Goal: Information Seeking & Learning: Learn about a topic

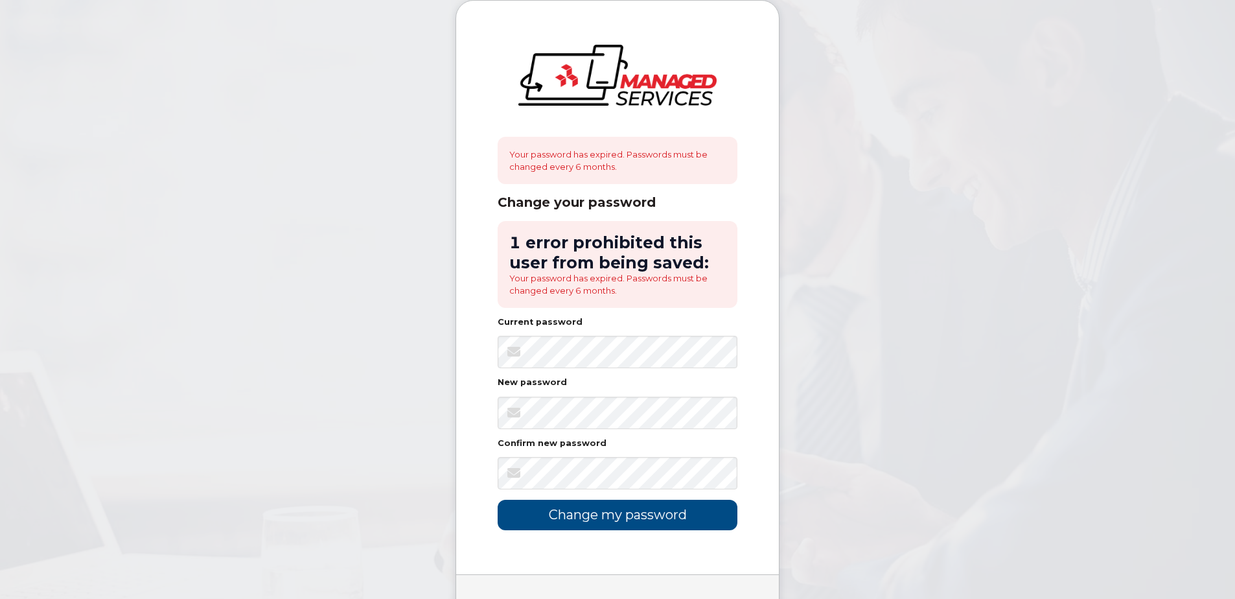
drag, startPoint x: 833, startPoint y: 340, endPoint x: 873, endPoint y: 205, distance: 140.0
click at [868, 185] on keeper-draggable-element at bounding box center [866, 329] width 201 height 304
click at [613, 517] on input "Change my password" at bounding box center [618, 515] width 240 height 30
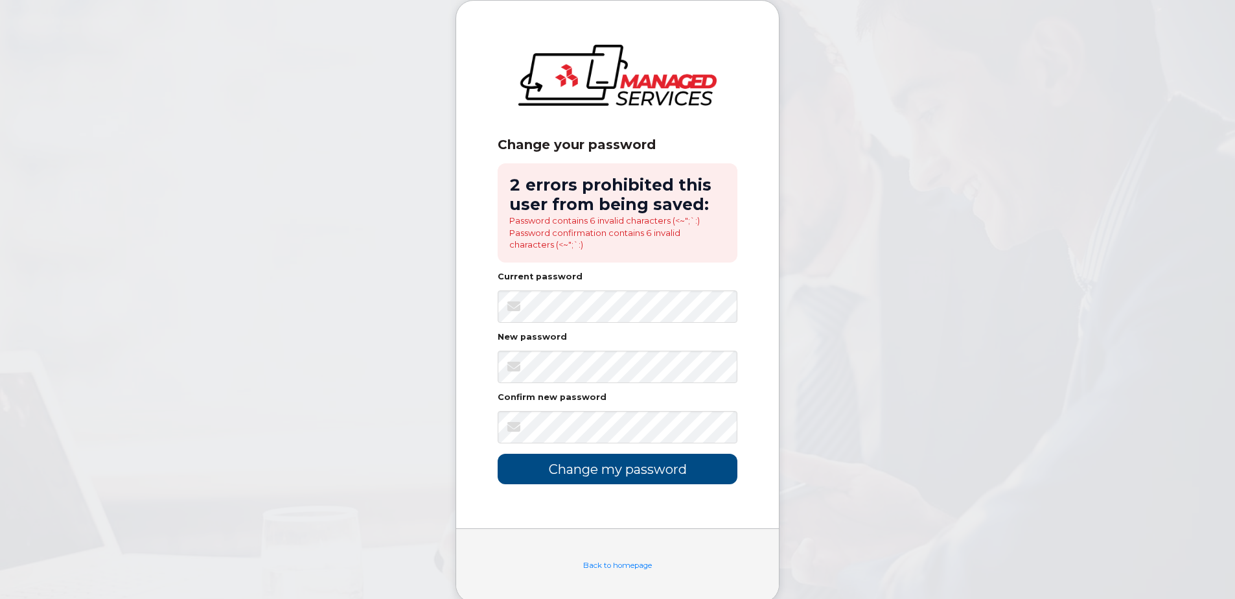
drag, startPoint x: 853, startPoint y: 259, endPoint x: 964, endPoint y: 45, distance: 240.8
click at [964, 45] on keeper-draggable-element at bounding box center [966, 184] width 201 height 304
click at [625, 473] on input "Change my password" at bounding box center [618, 469] width 240 height 30
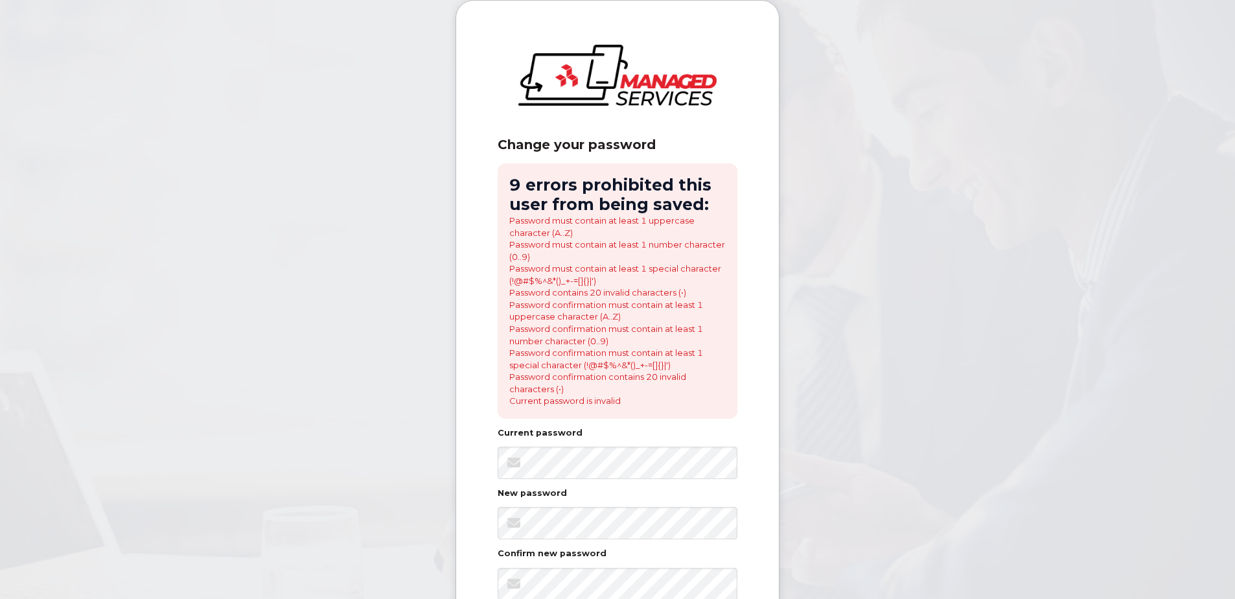
drag, startPoint x: 833, startPoint y: 455, endPoint x: 1067, endPoint y: 51, distance: 467.2
click at [1063, 142] on keeper-draggable-element at bounding box center [1059, 286] width 201 height 288
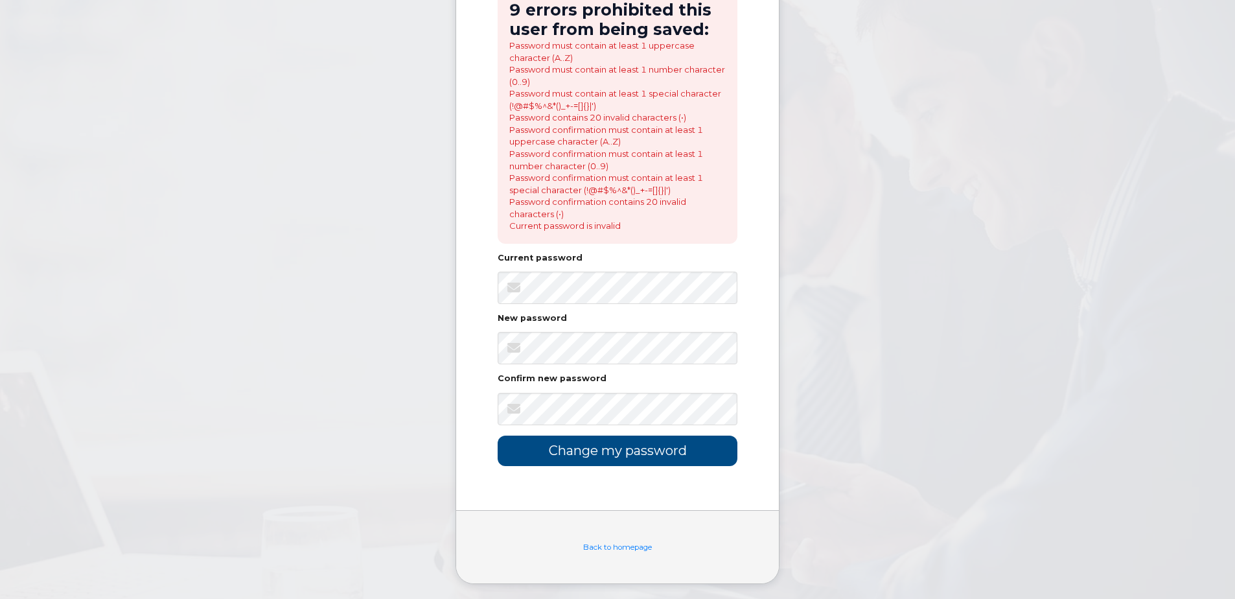
scroll to position [179, 0]
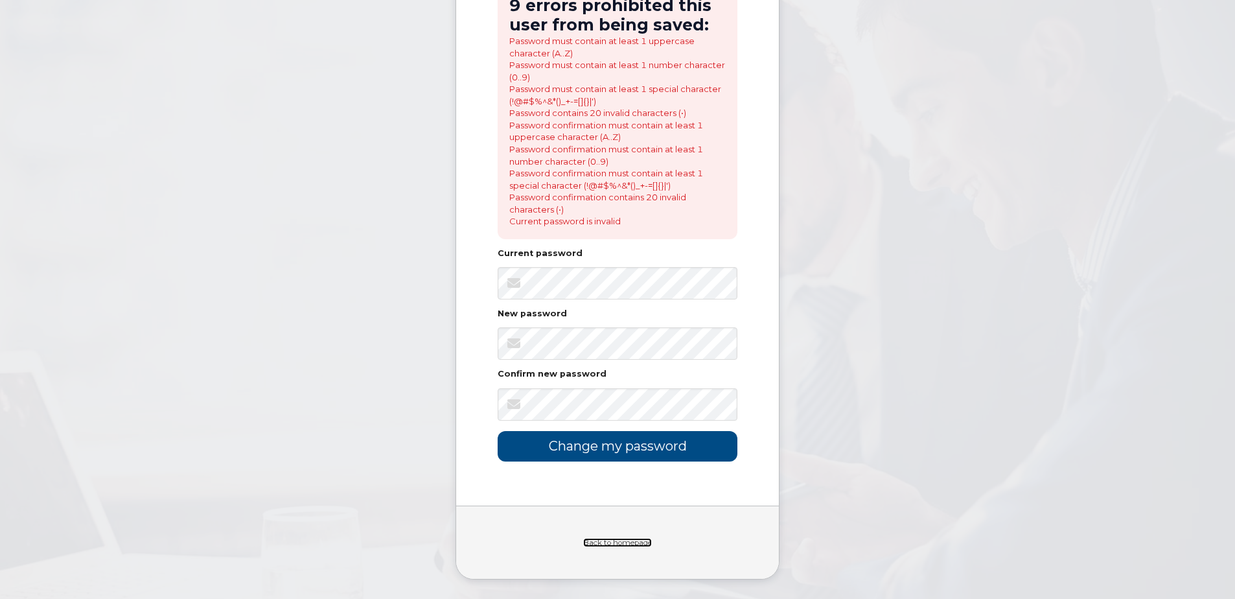
click at [635, 541] on link "Back to homepage" at bounding box center [617, 542] width 69 height 9
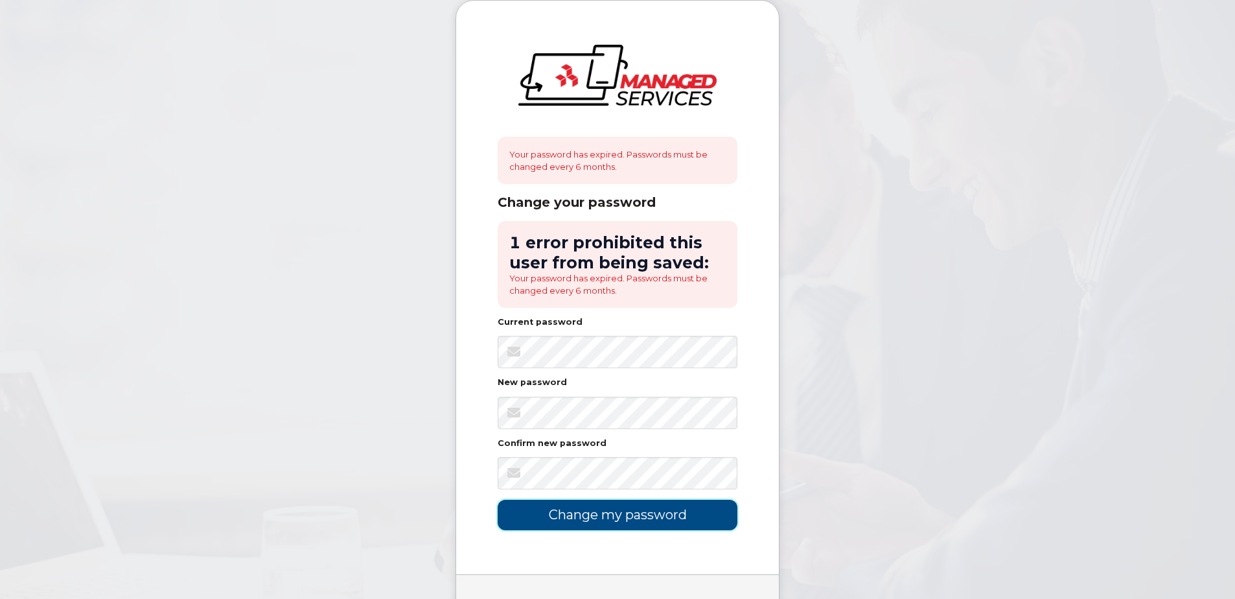
click at [637, 526] on input "Change my password" at bounding box center [618, 515] width 240 height 30
click at [701, 91] on img at bounding box center [617, 75] width 198 height 61
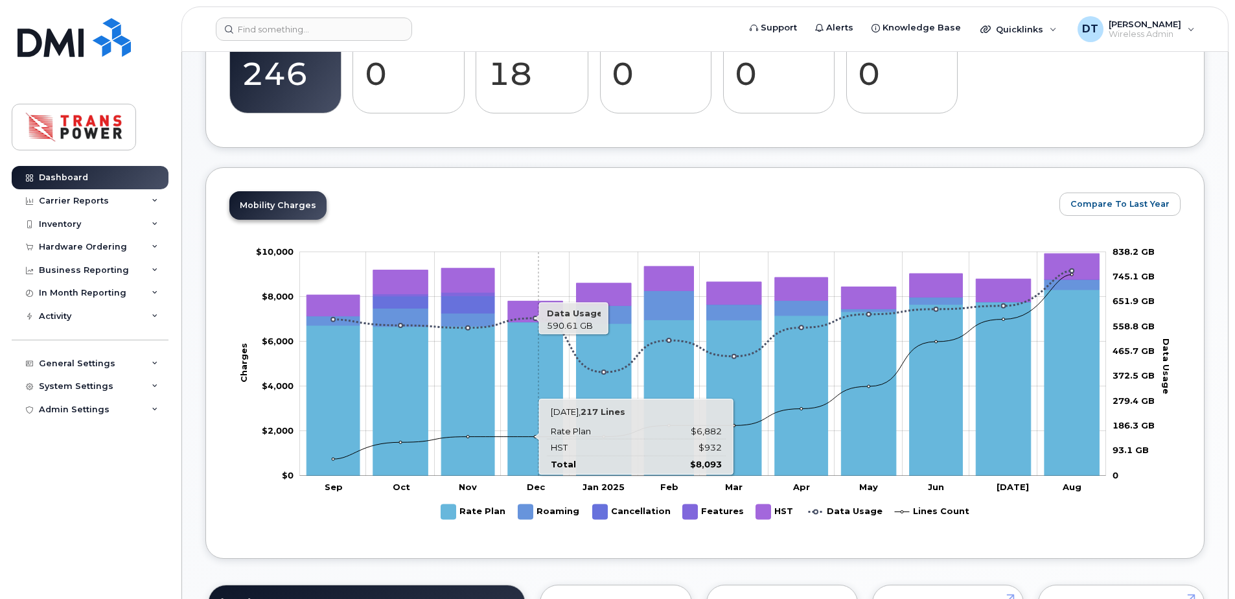
scroll to position [454, 0]
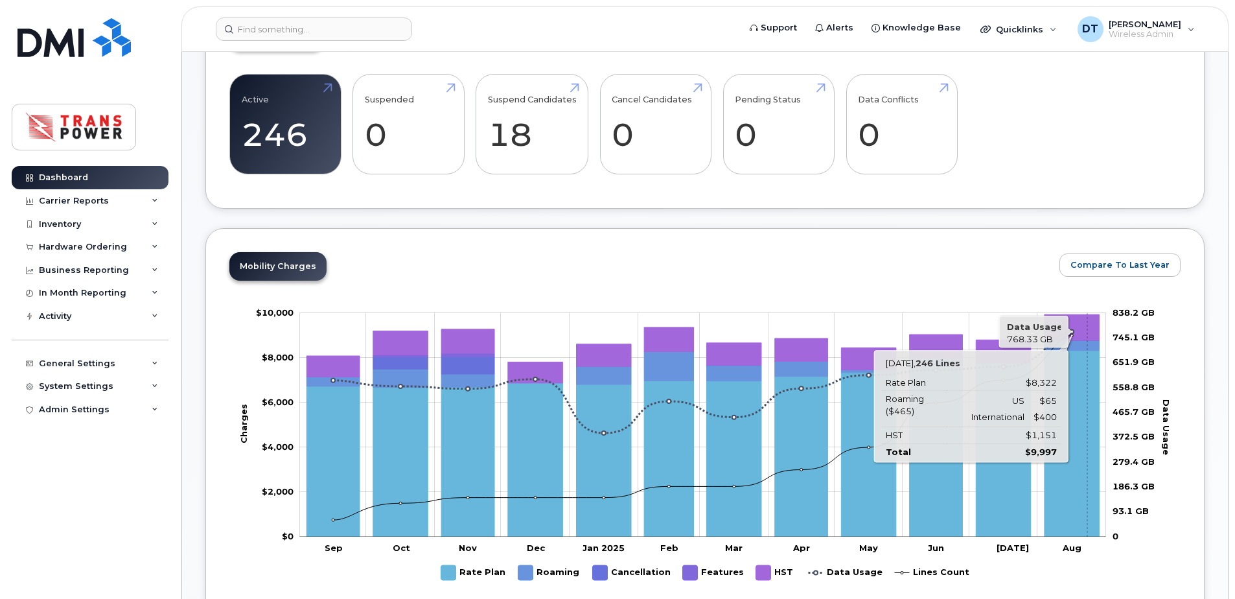
click at [1087, 324] on icon "HST" at bounding box center [1072, 327] width 55 height 26
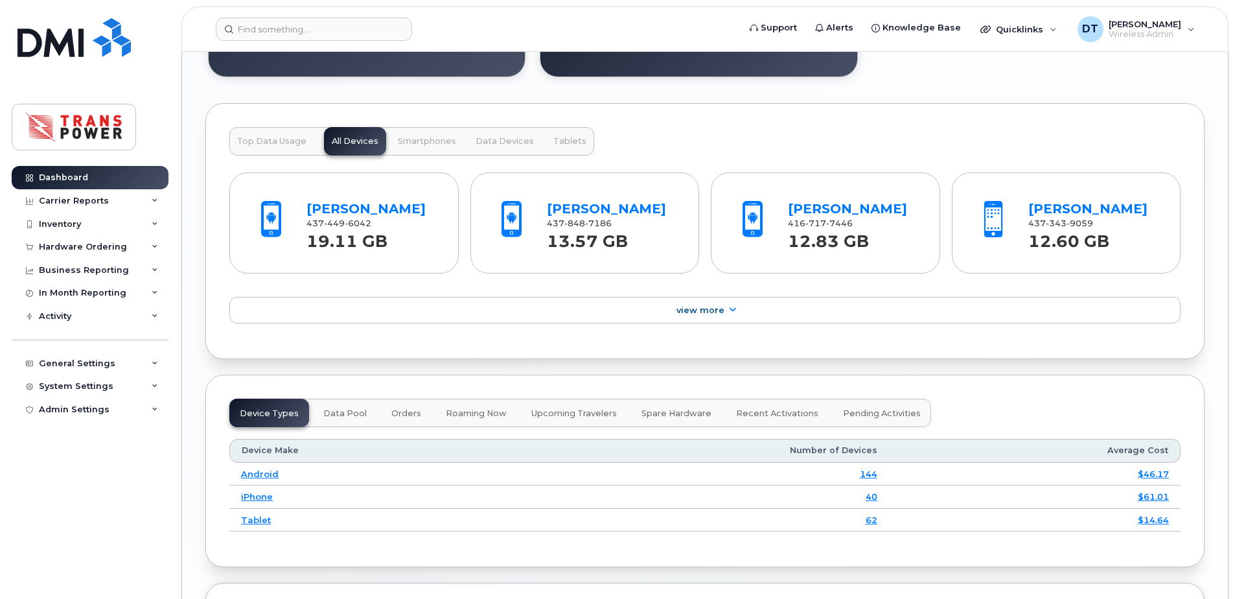
scroll to position [1361, 0]
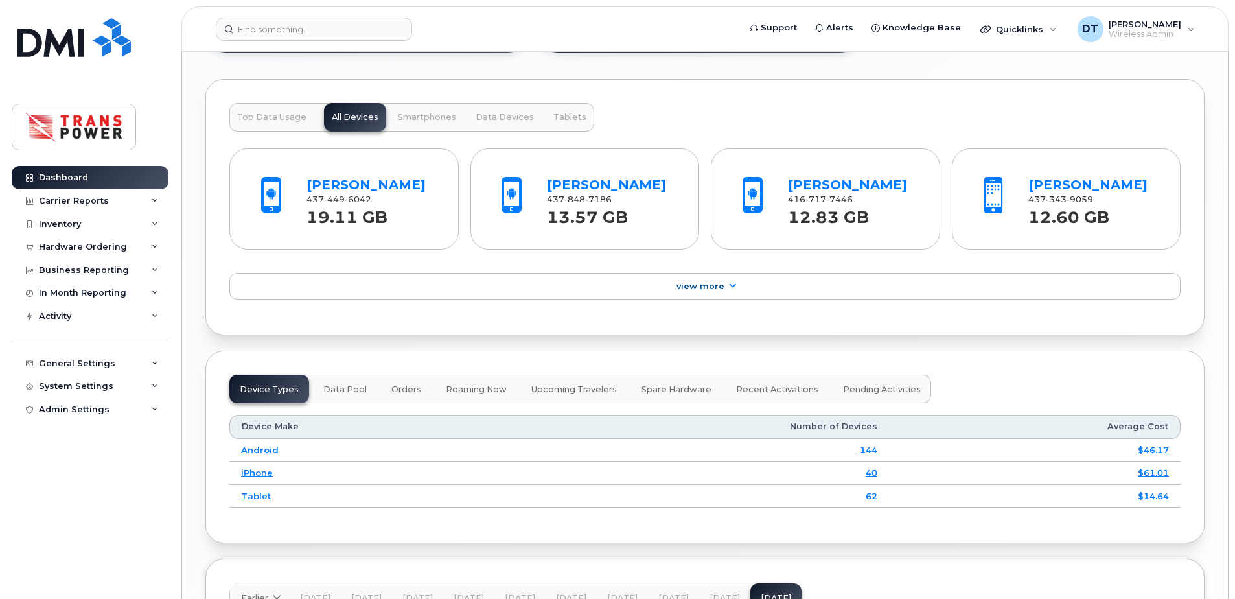
click at [264, 115] on span "Top Data Usage" at bounding box center [271, 117] width 69 height 10
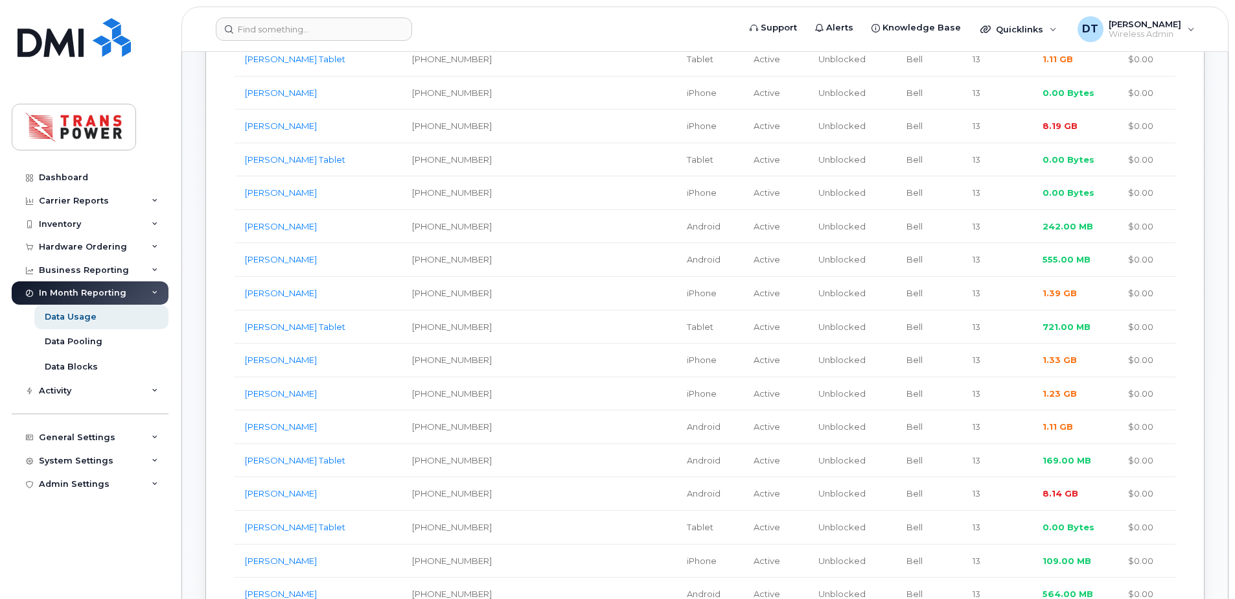
scroll to position [389, 0]
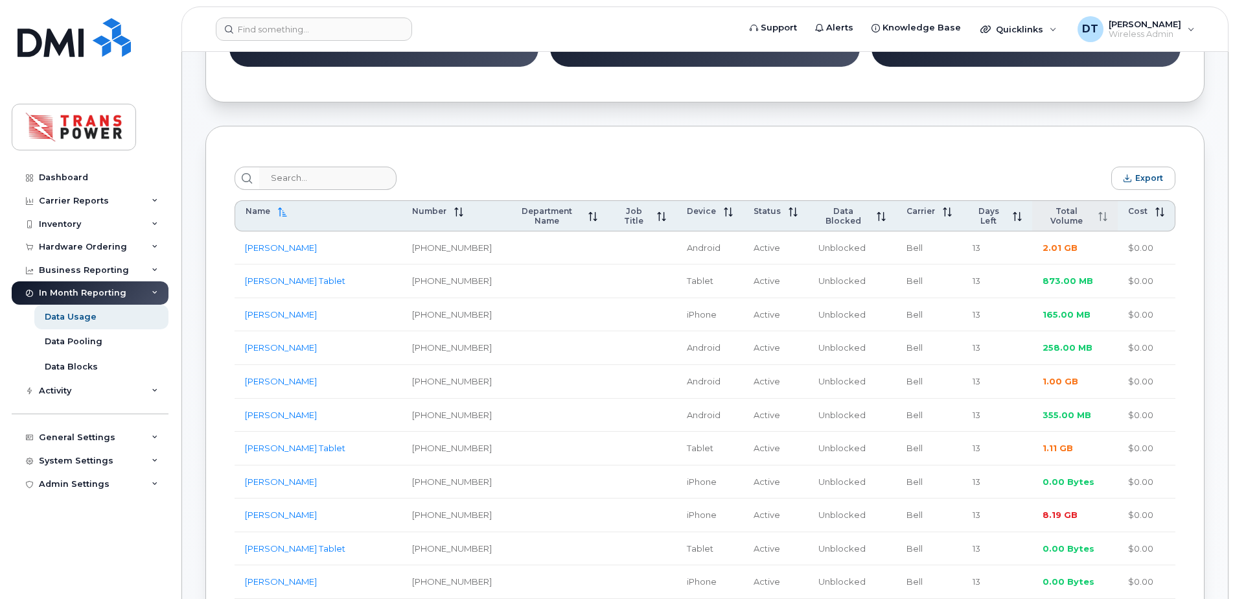
click at [1055, 212] on span "Total Volume" at bounding box center [1067, 215] width 48 height 19
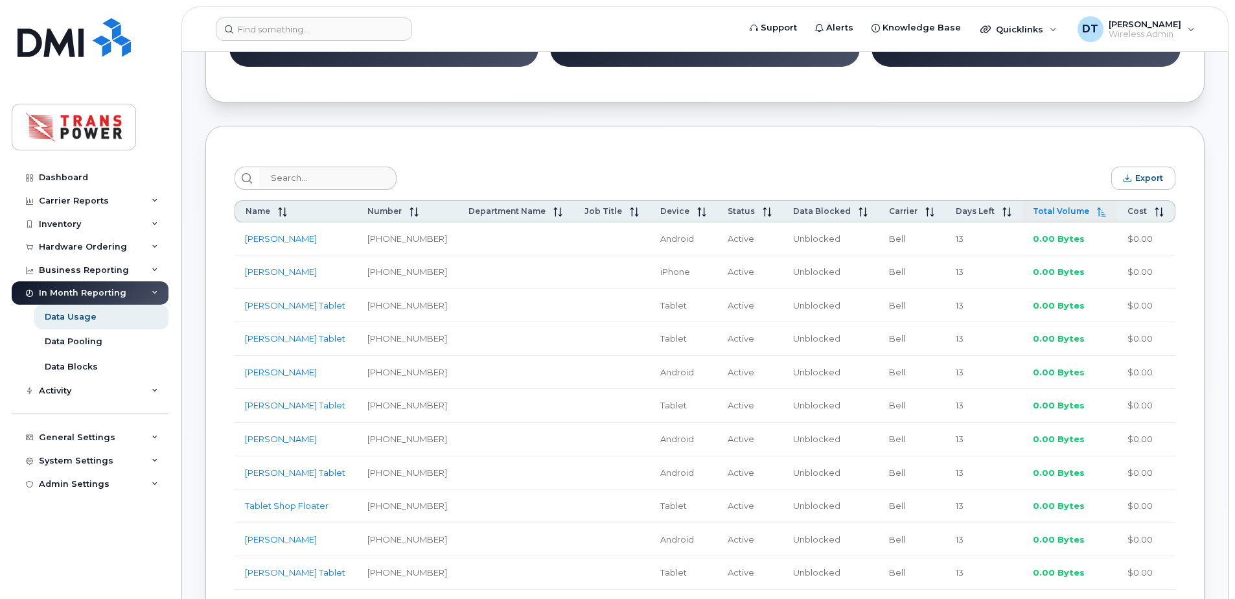
click at [1055, 212] on span "Total Volume" at bounding box center [1061, 211] width 56 height 10
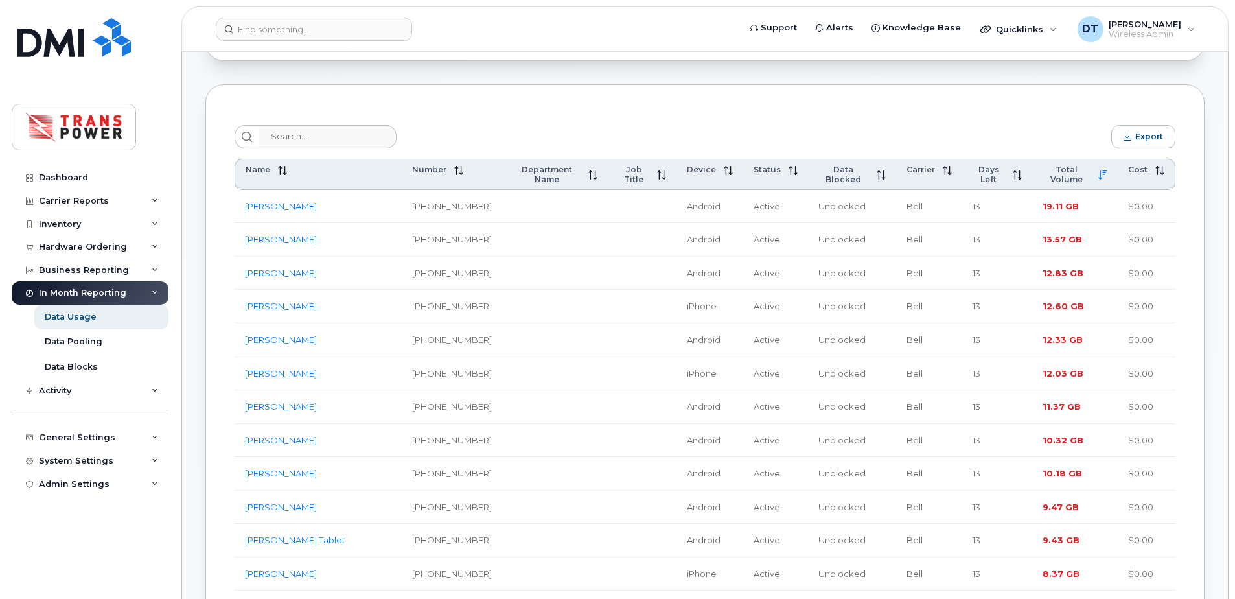
scroll to position [454, 0]
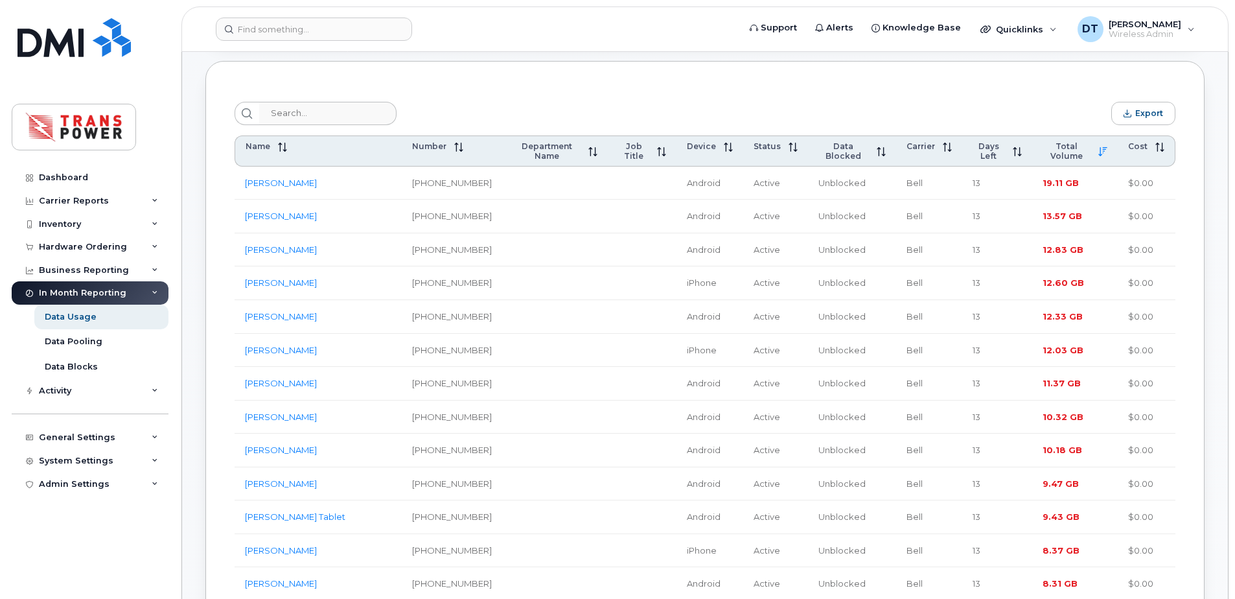
click at [261, 171] on td "[PERSON_NAME]" at bounding box center [318, 184] width 167 height 34
click at [261, 178] on link "[PERSON_NAME]" at bounding box center [281, 183] width 72 height 10
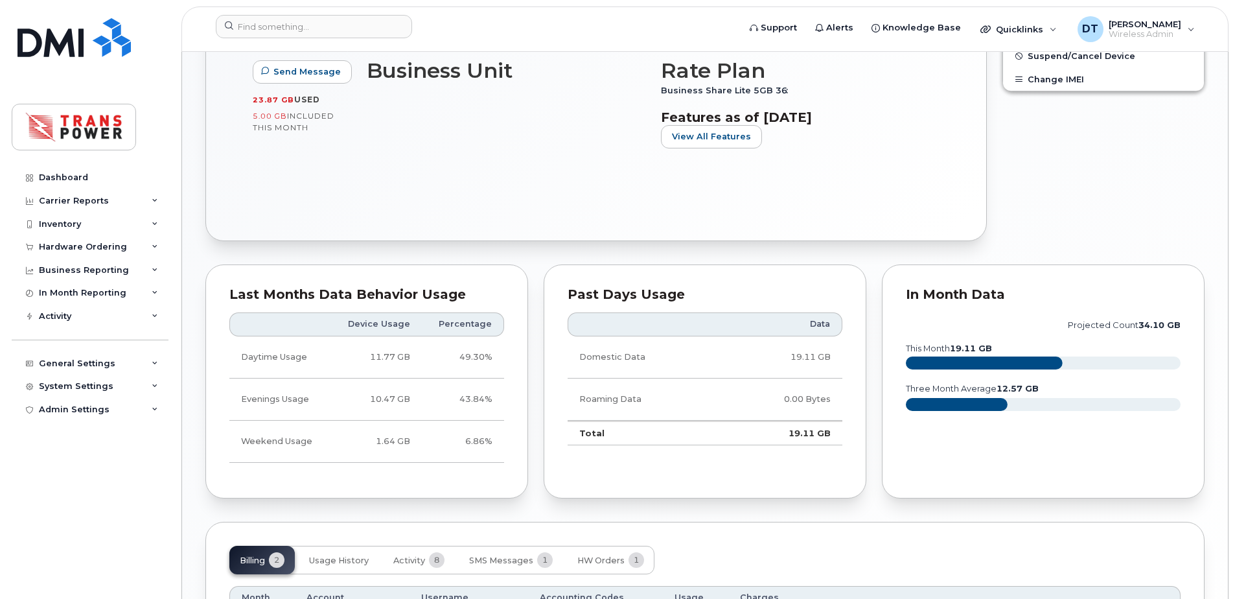
scroll to position [745, 0]
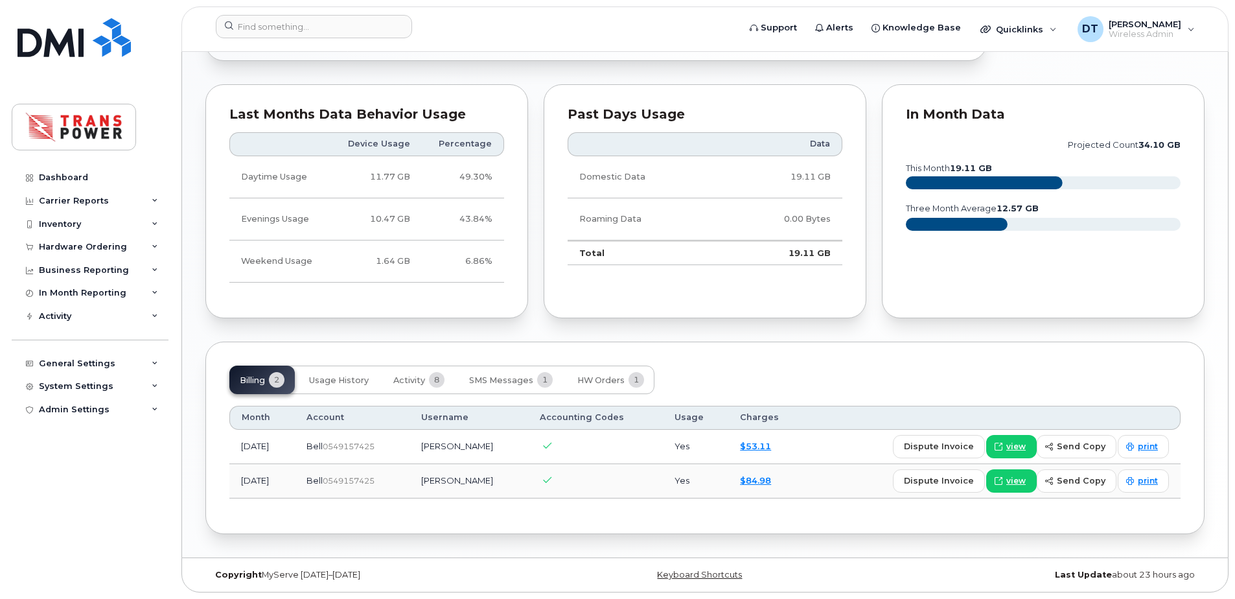
click at [724, 363] on div "Billing 2 Usage History Activity 8 SMS Messages 1 HW Orders 1 Month Account Use…" at bounding box center [704, 438] width 999 height 192
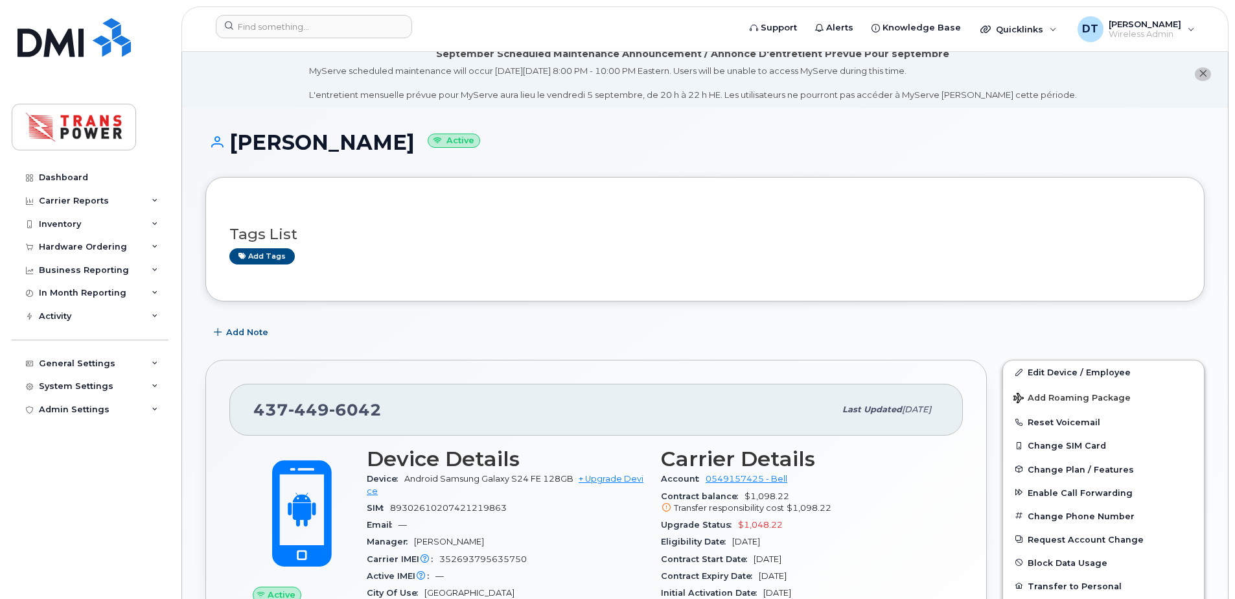
scroll to position [0, 0]
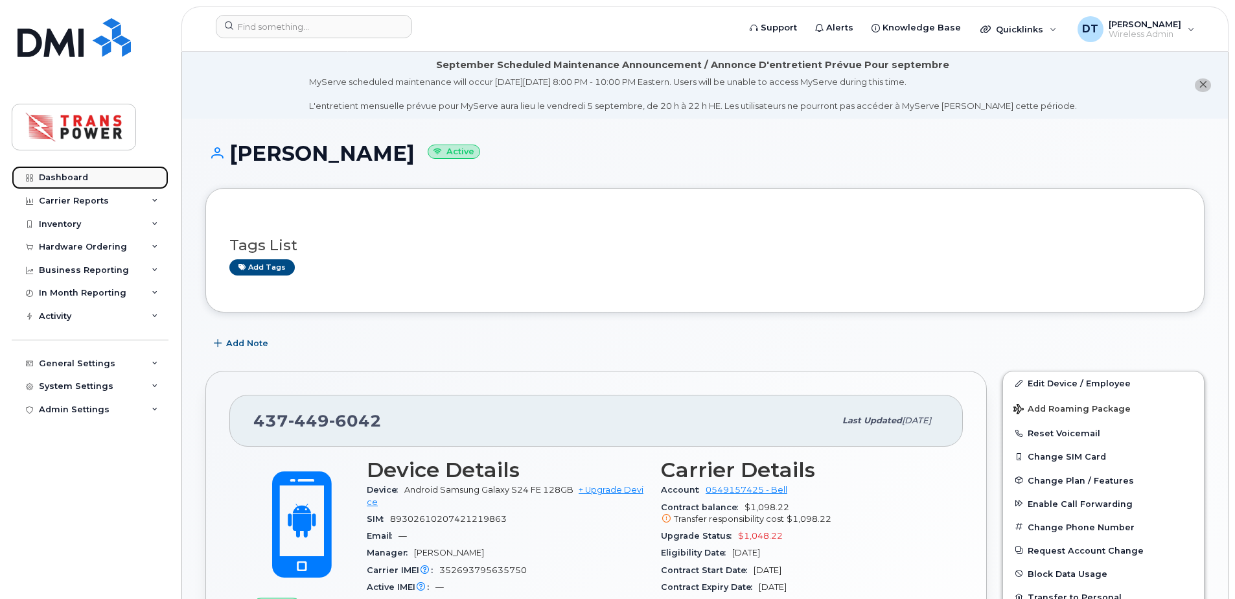
click at [62, 176] on div "Dashboard" at bounding box center [63, 177] width 49 height 10
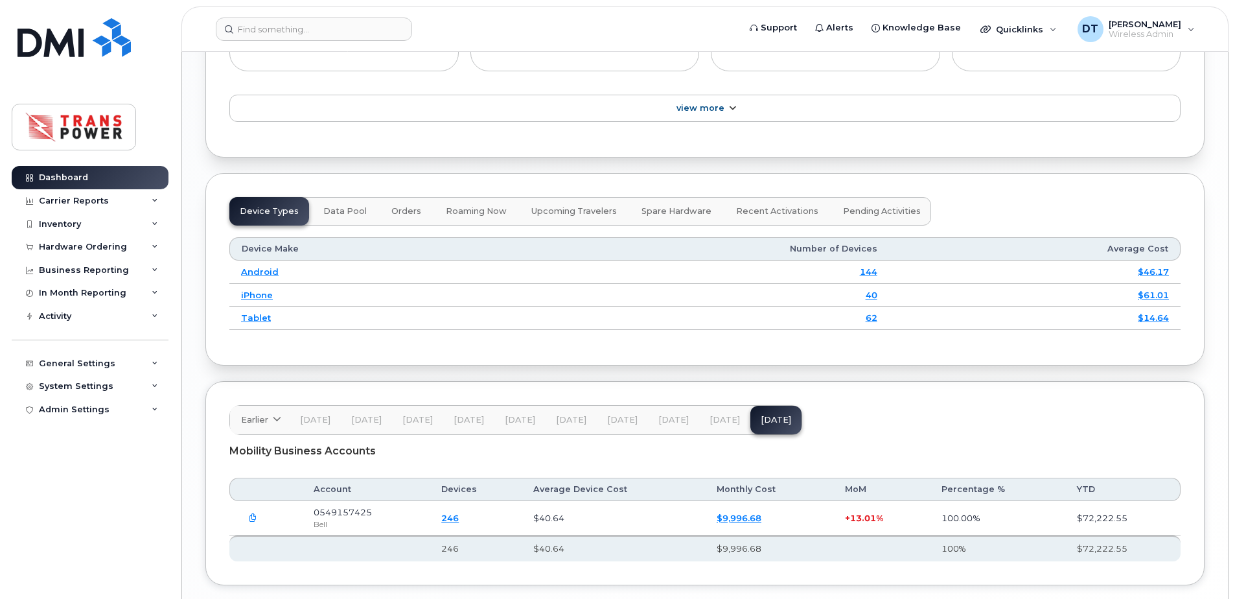
scroll to position [1184, 0]
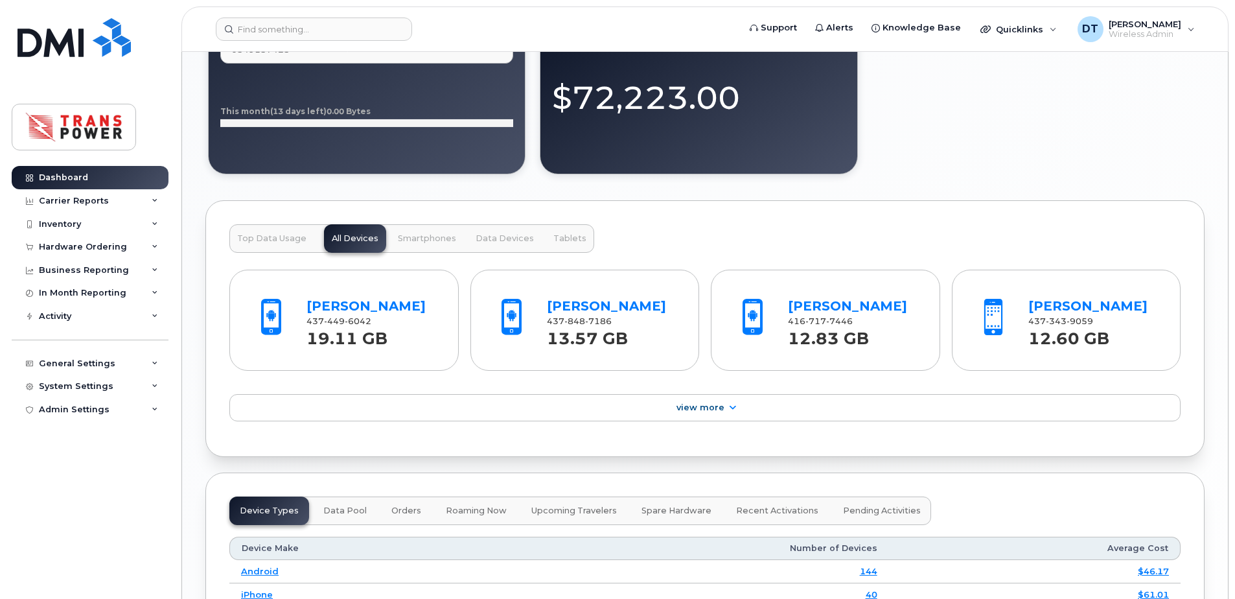
click at [498, 240] on span "Data Devices" at bounding box center [505, 238] width 58 height 10
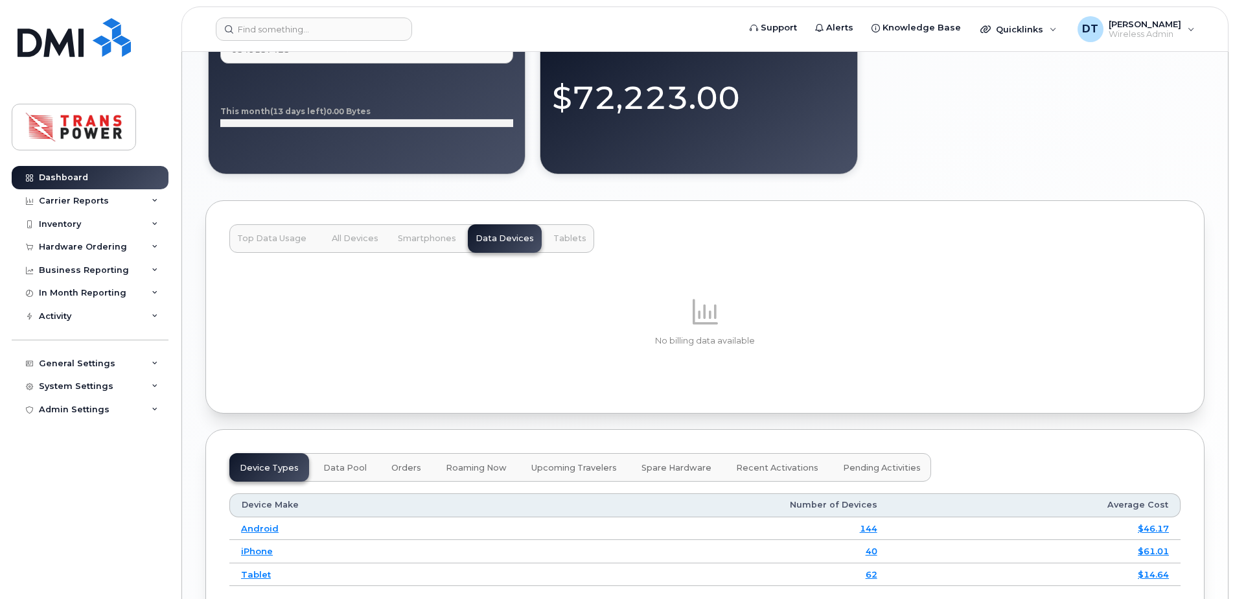
click at [257, 238] on span "Top Data Usage" at bounding box center [271, 238] width 69 height 10
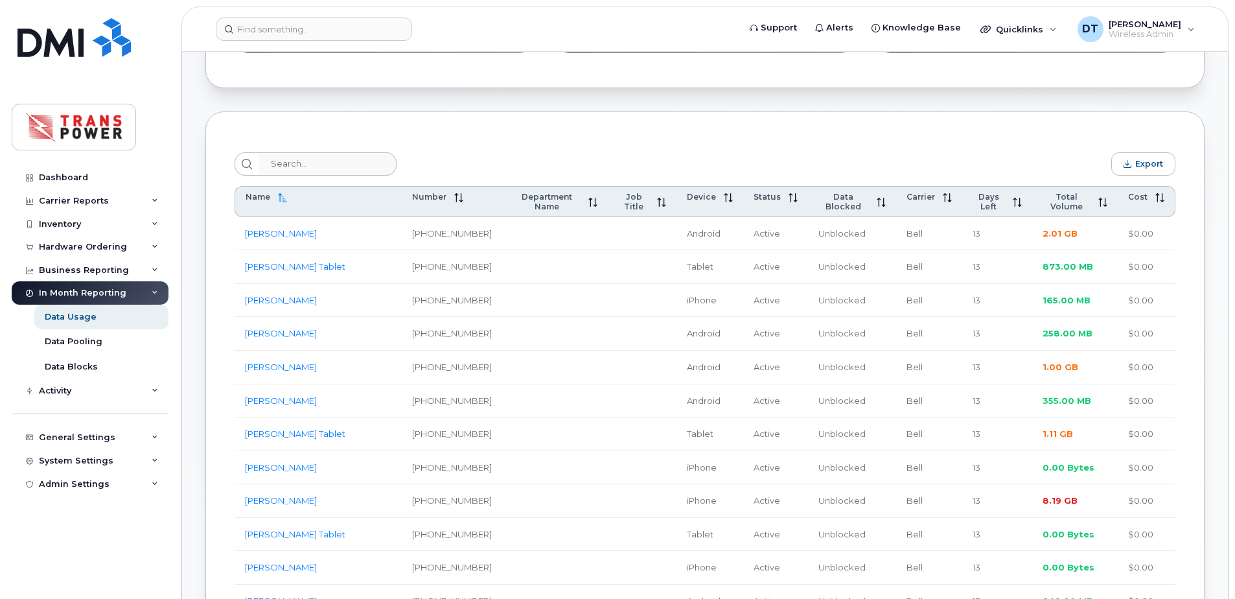
scroll to position [351, 0]
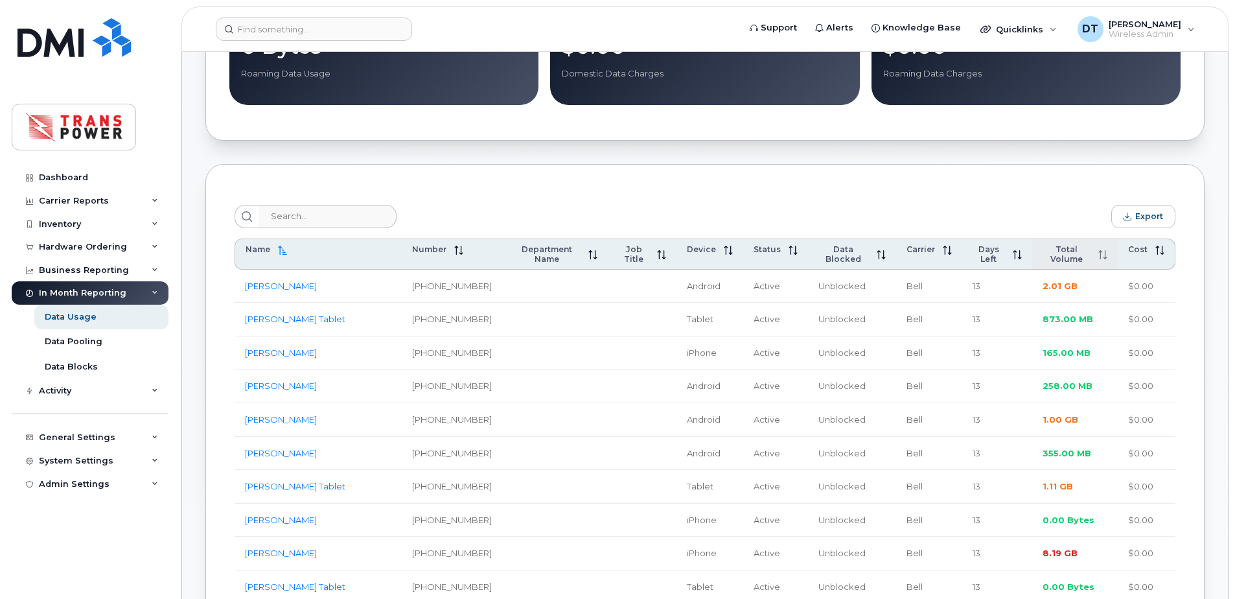
click at [1058, 248] on div "Total Volume" at bounding box center [1075, 253] width 65 height 19
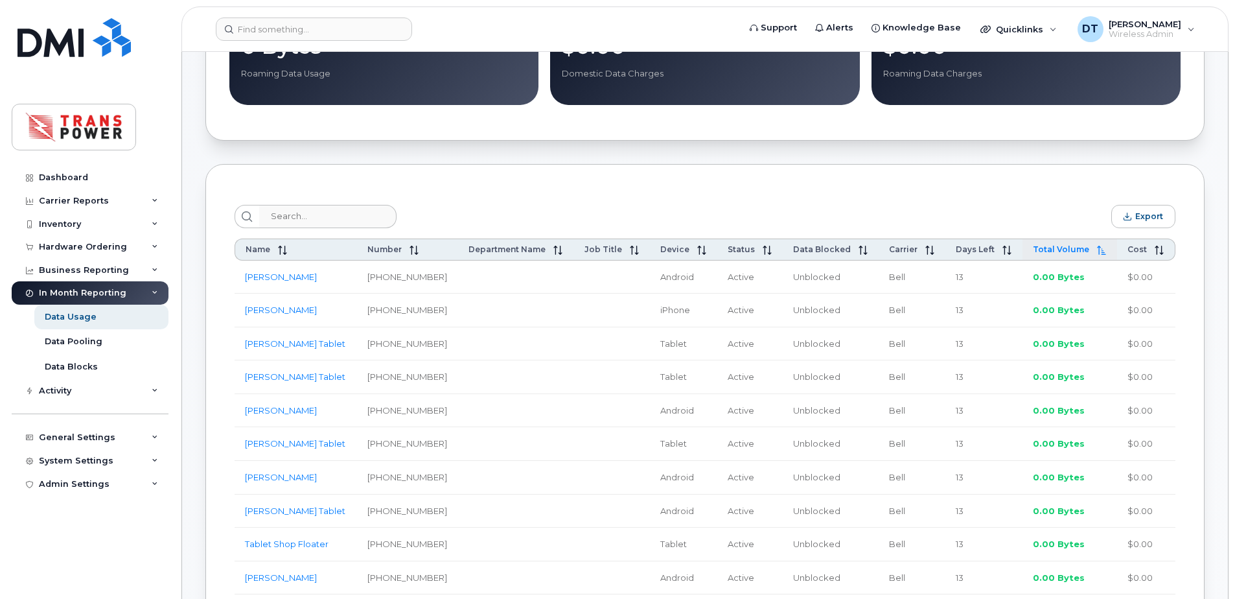
click at [1058, 248] on div "Total Volume" at bounding box center [1070, 249] width 74 height 10
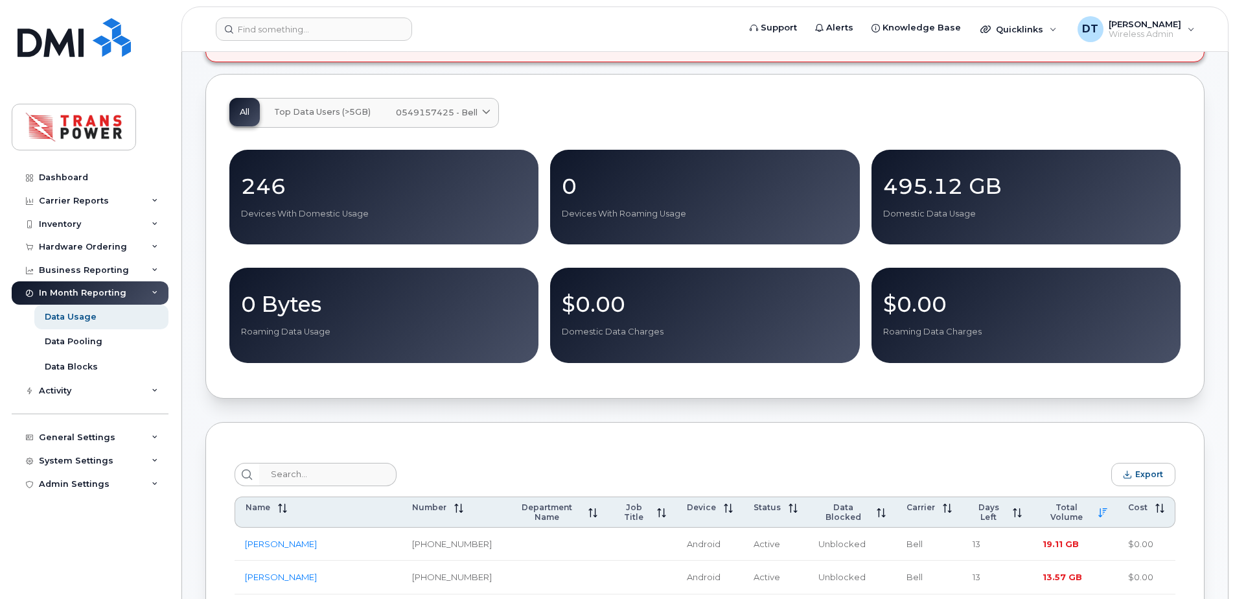
scroll to position [91, 0]
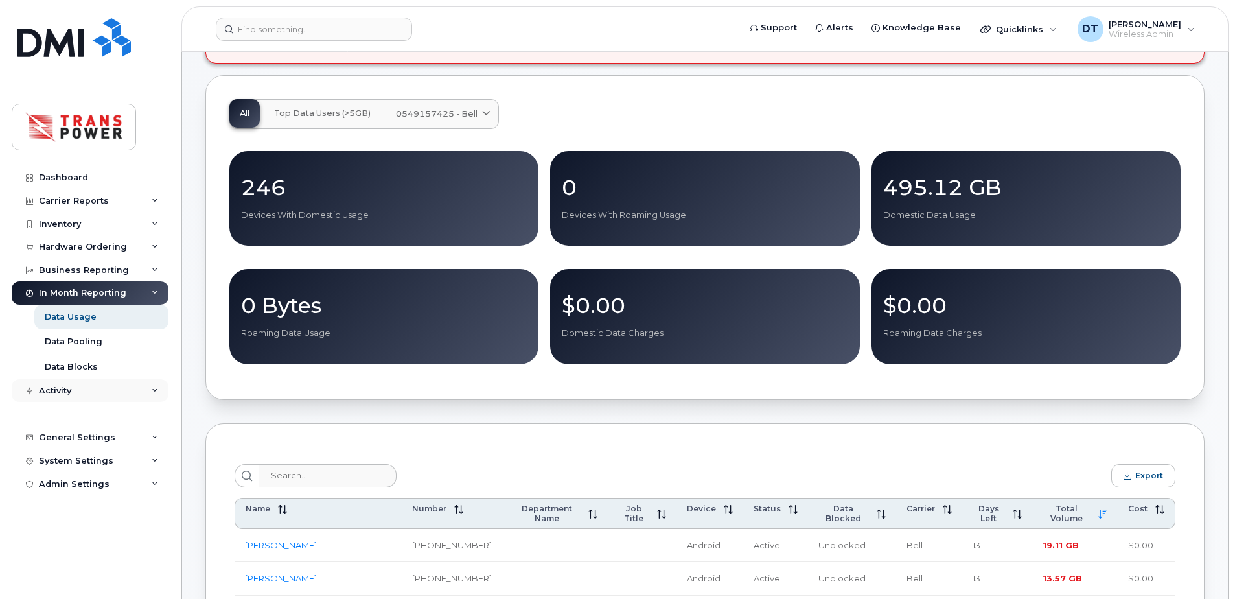
click at [152, 389] on div "Activity" at bounding box center [90, 390] width 157 height 23
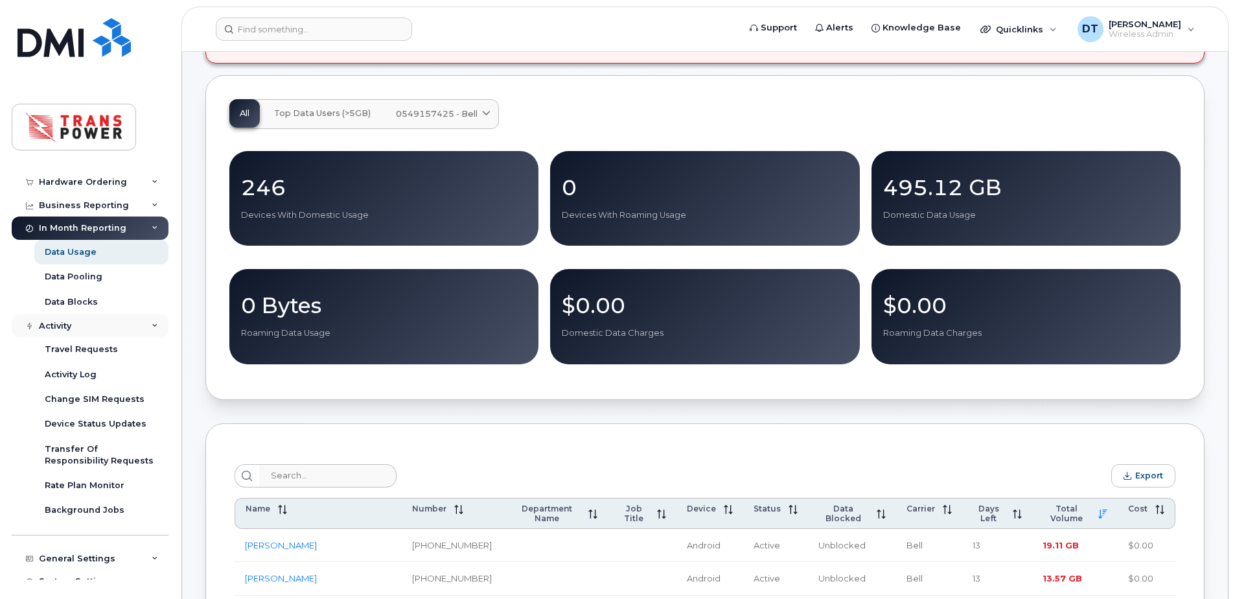
scroll to position [0, 0]
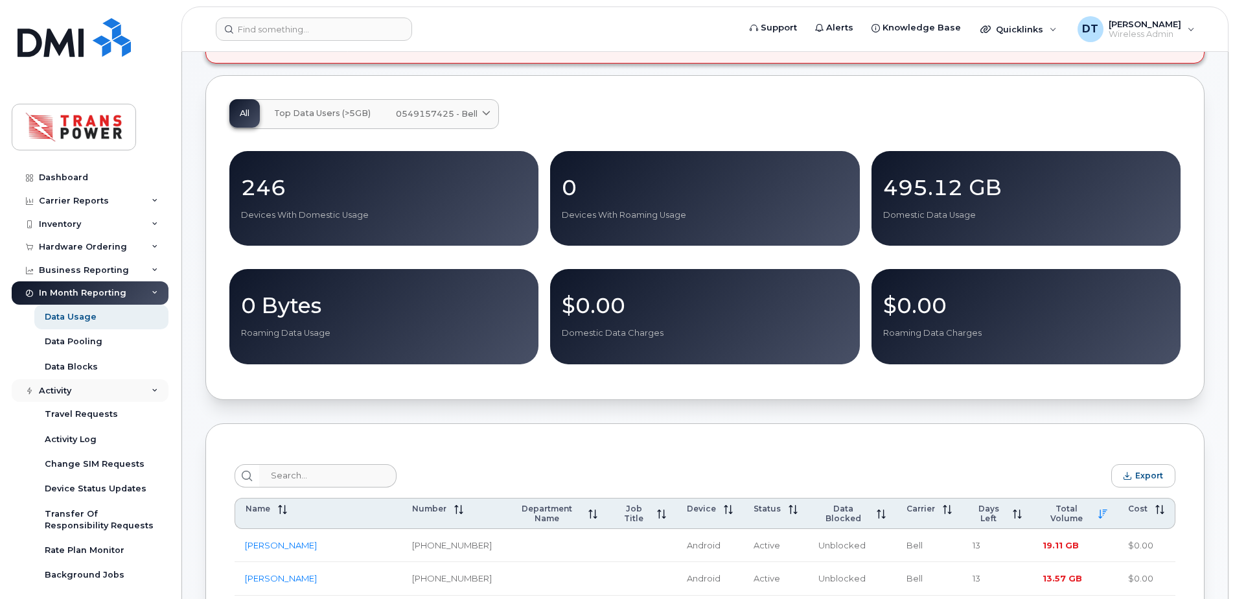
click at [152, 389] on icon at bounding box center [155, 391] width 6 height 6
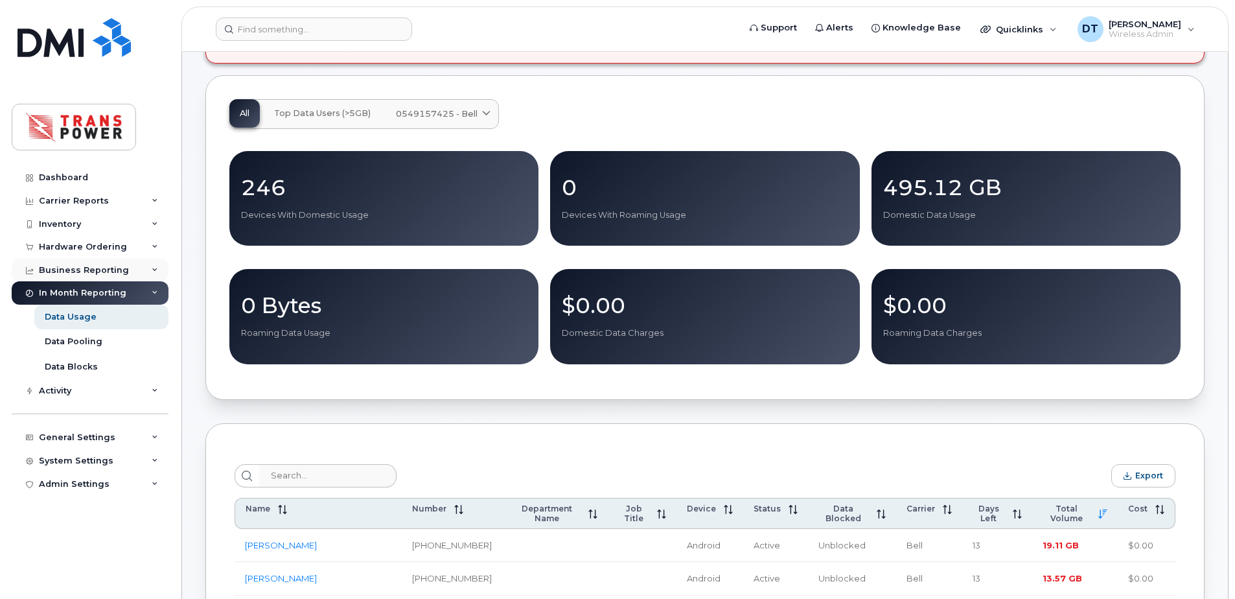
click at [161, 259] on div "Business Reporting" at bounding box center [90, 270] width 157 height 23
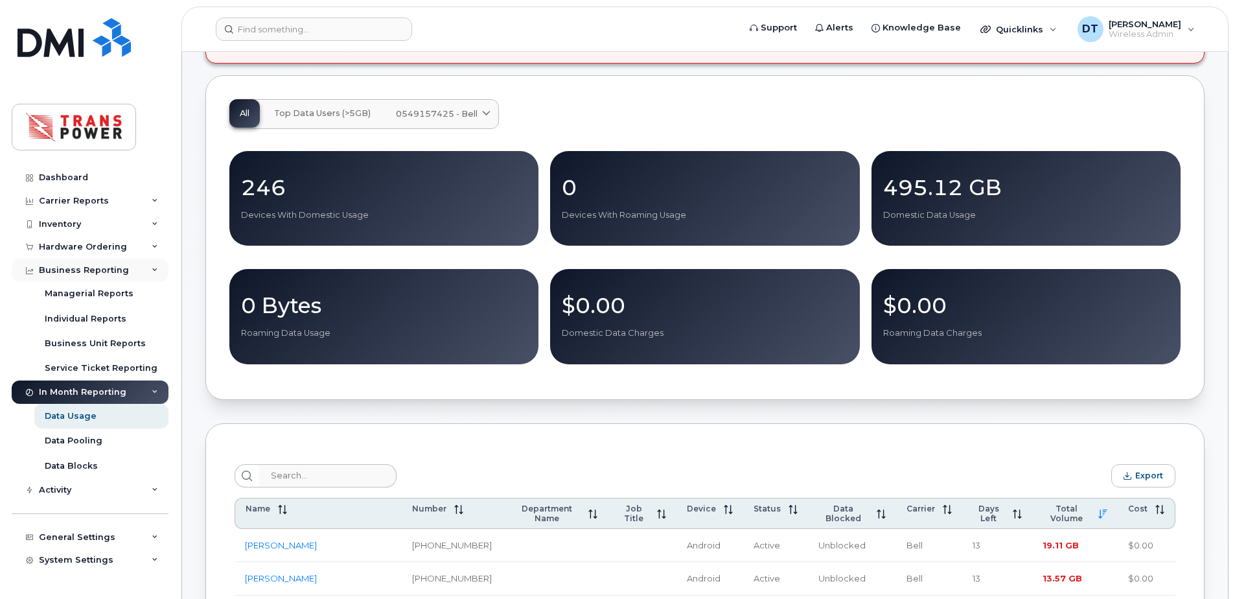
click at [155, 265] on div "Business Reporting" at bounding box center [90, 270] width 157 height 23
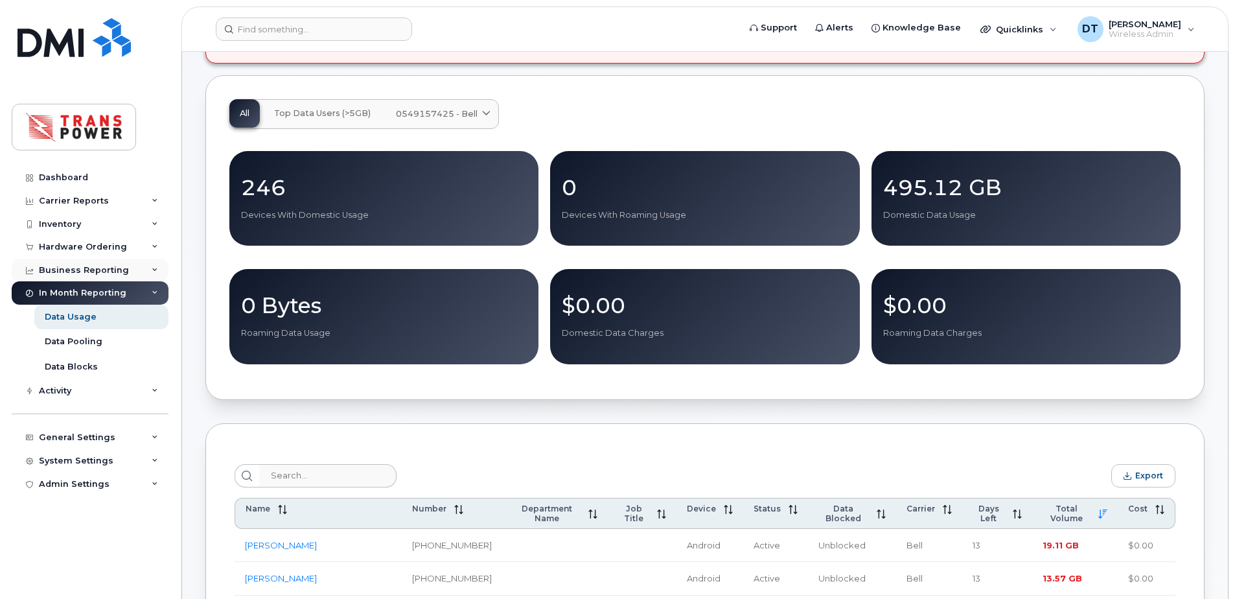
click at [155, 265] on div "Business Reporting" at bounding box center [90, 270] width 157 height 23
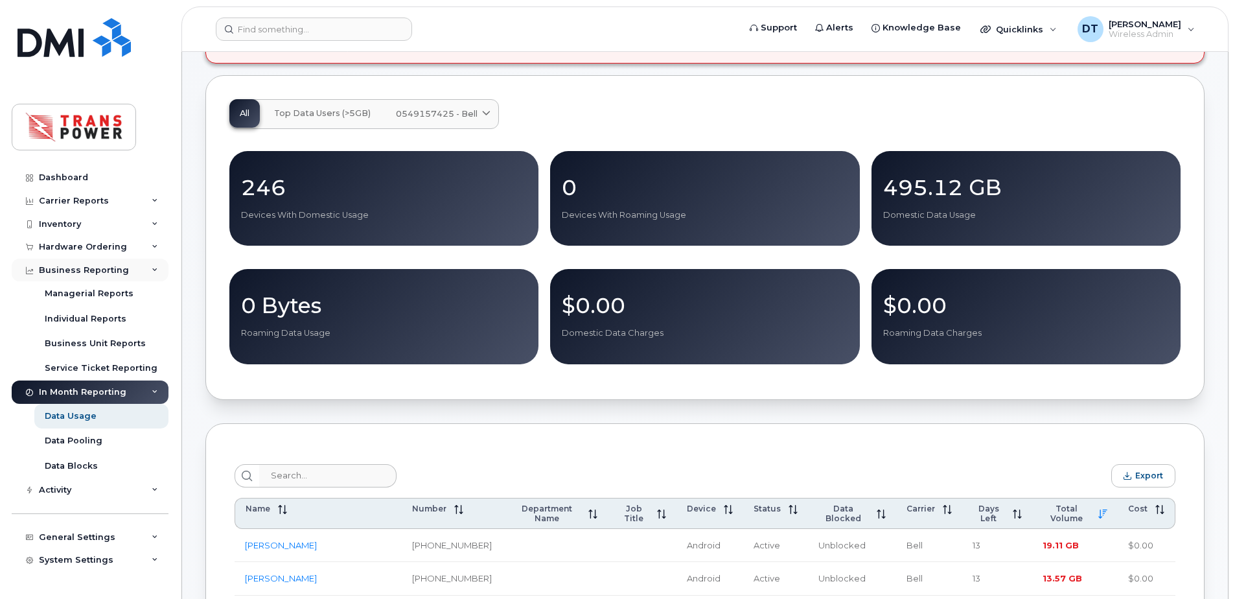
click at [155, 265] on div "Business Reporting" at bounding box center [90, 270] width 157 height 23
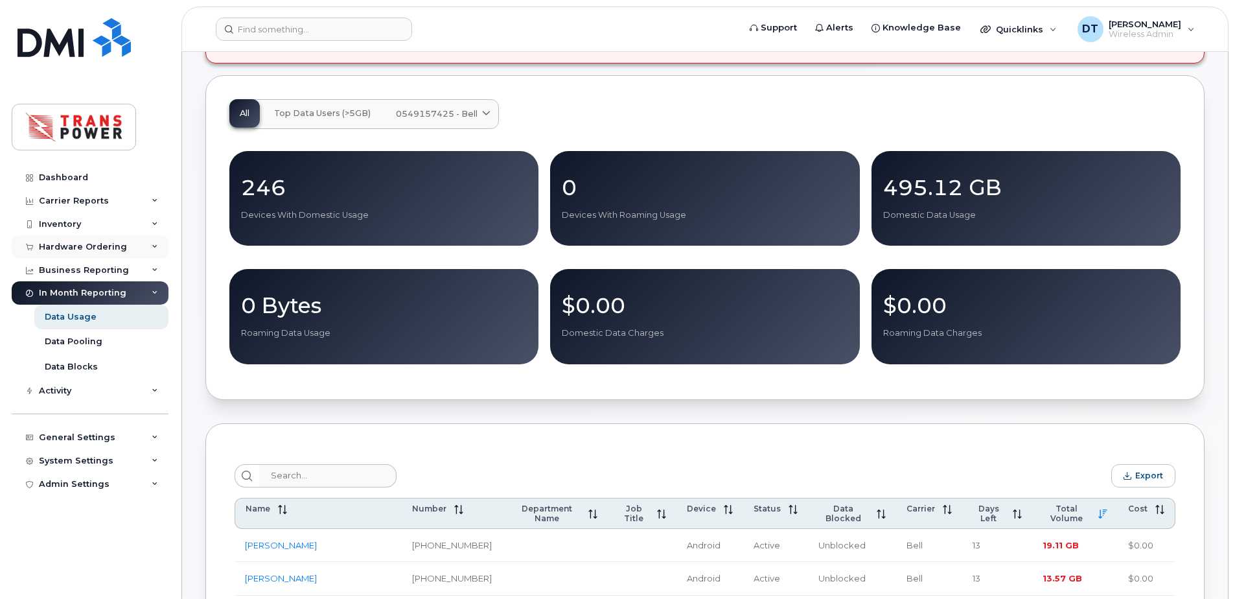
click at [156, 249] on icon at bounding box center [155, 247] width 6 height 6
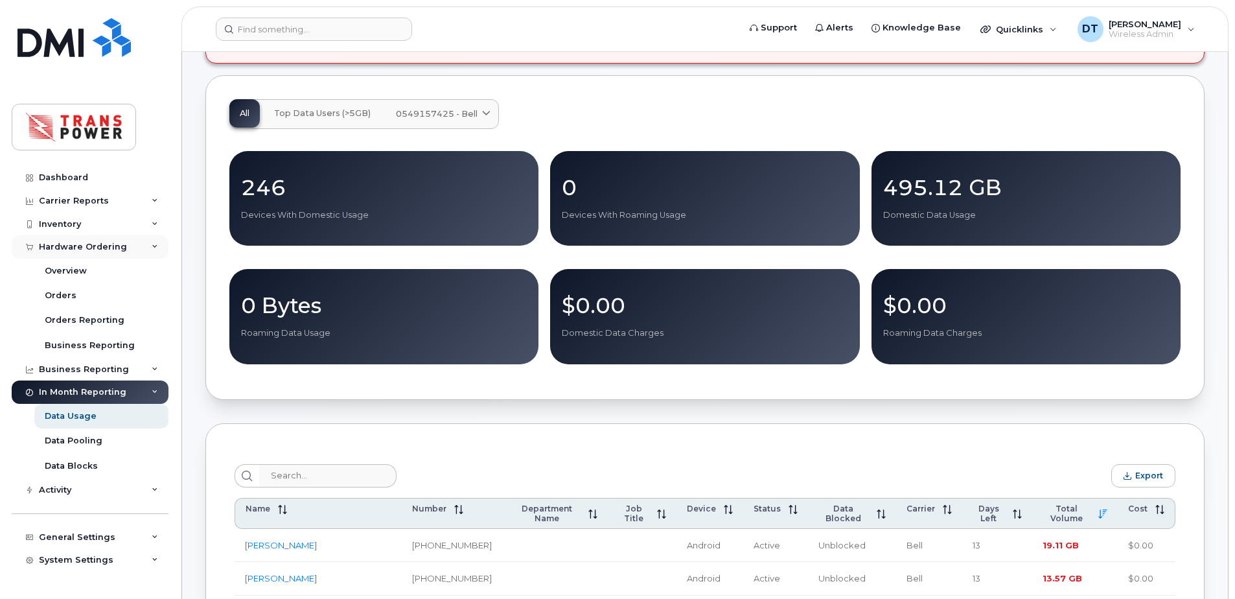
click at [156, 249] on div "Hardware Ordering" at bounding box center [90, 246] width 157 height 23
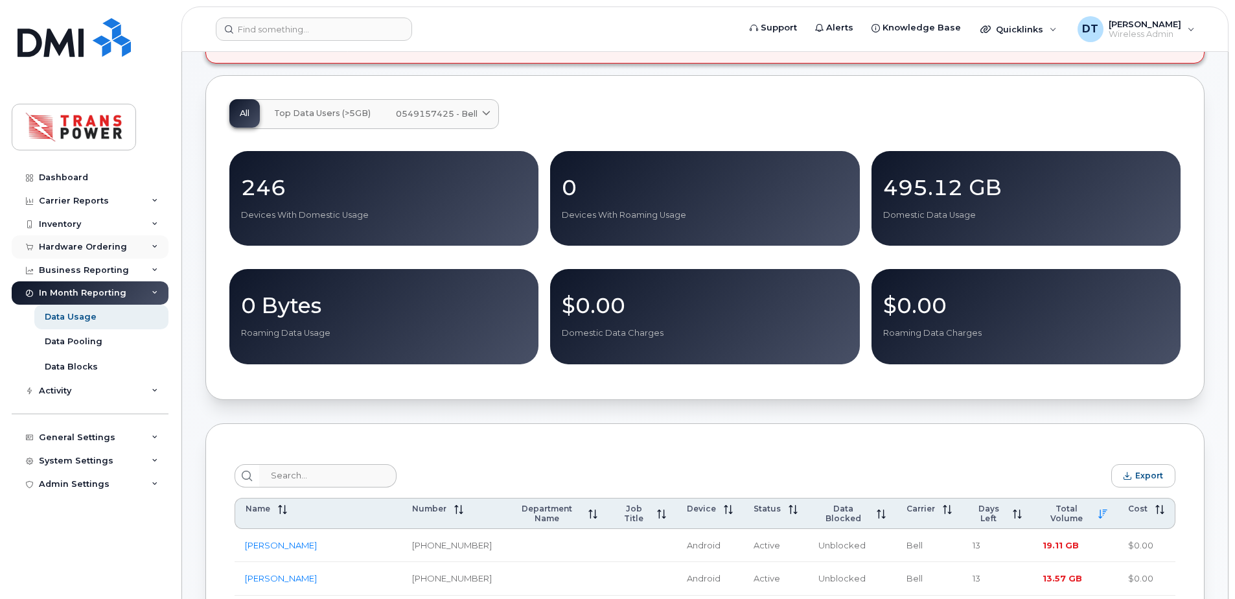
click at [156, 249] on icon at bounding box center [155, 247] width 6 height 6
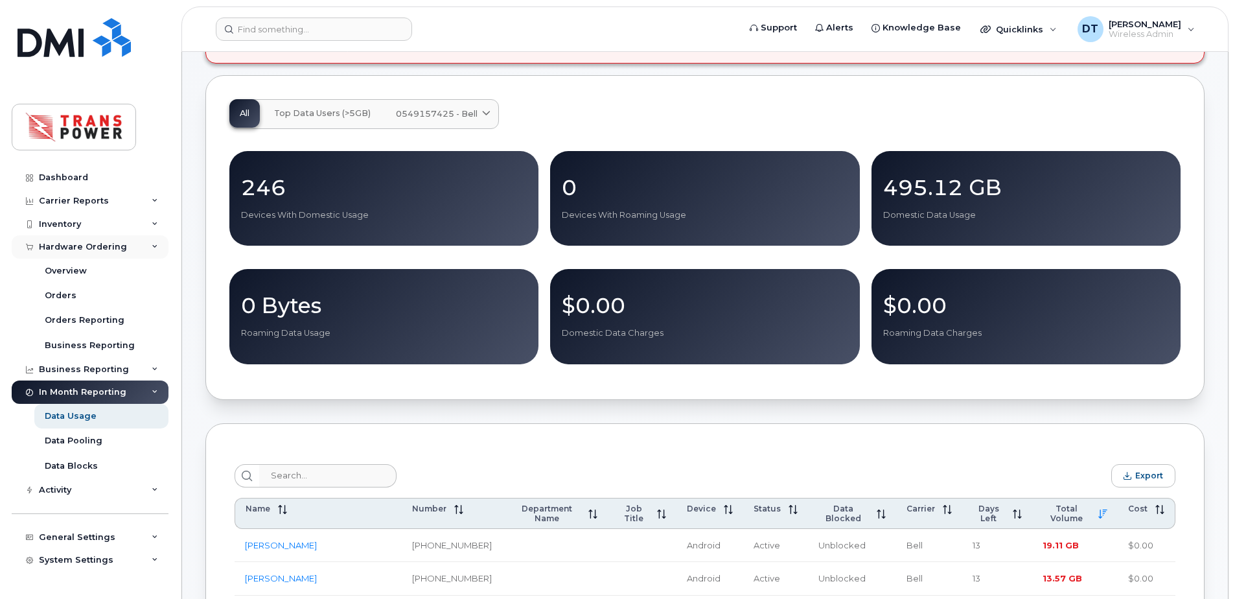
click at [156, 249] on div "Hardware Ordering" at bounding box center [90, 246] width 157 height 23
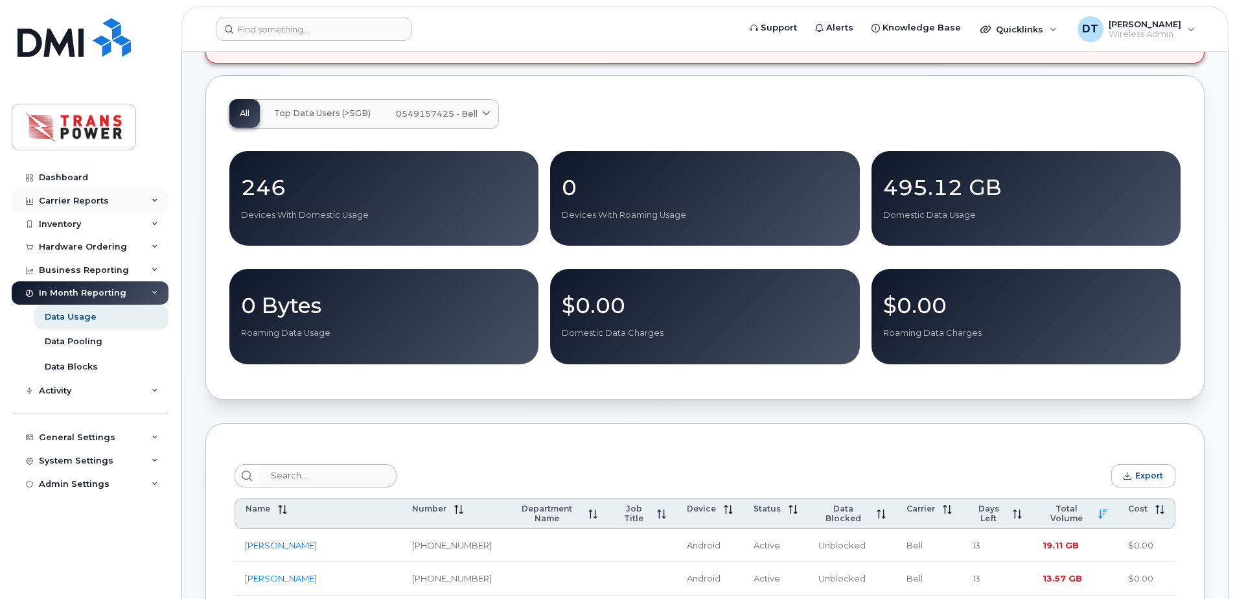
click at [150, 198] on div "Carrier Reports" at bounding box center [90, 200] width 157 height 23
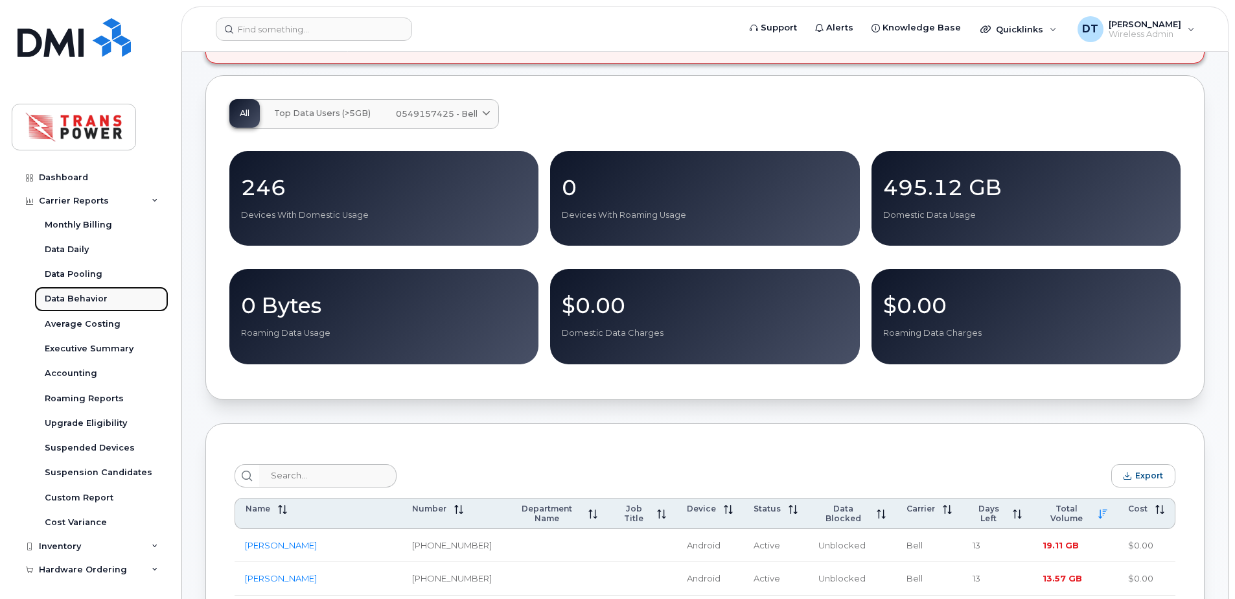
click at [80, 291] on link "Data Behavior" at bounding box center [101, 298] width 134 height 25
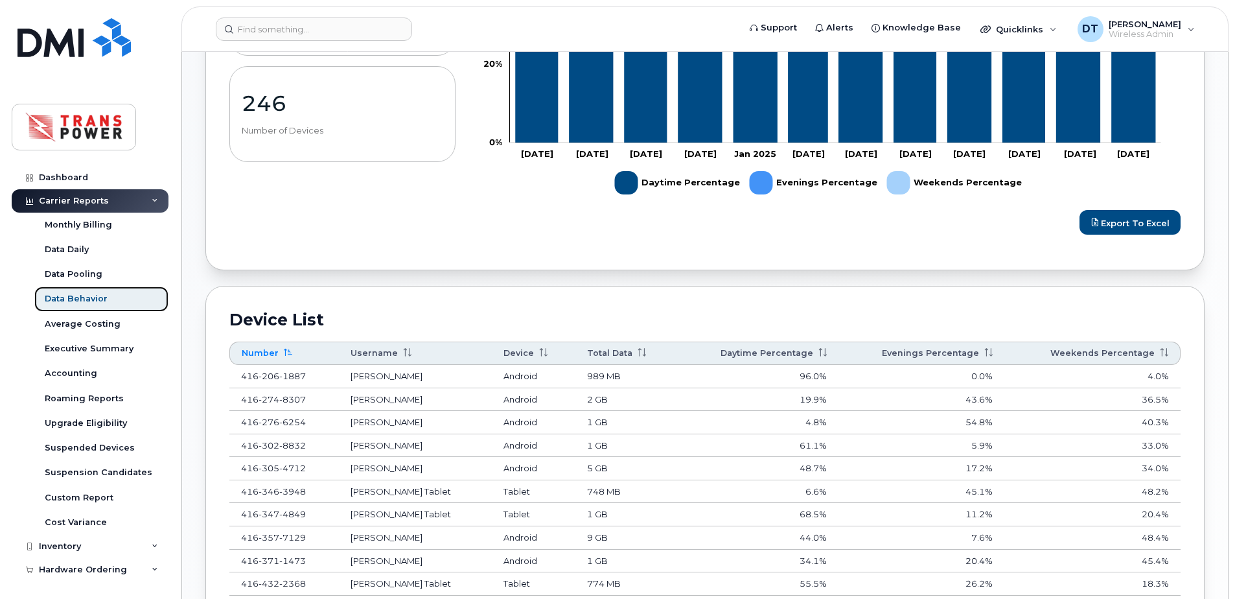
scroll to position [583, 0]
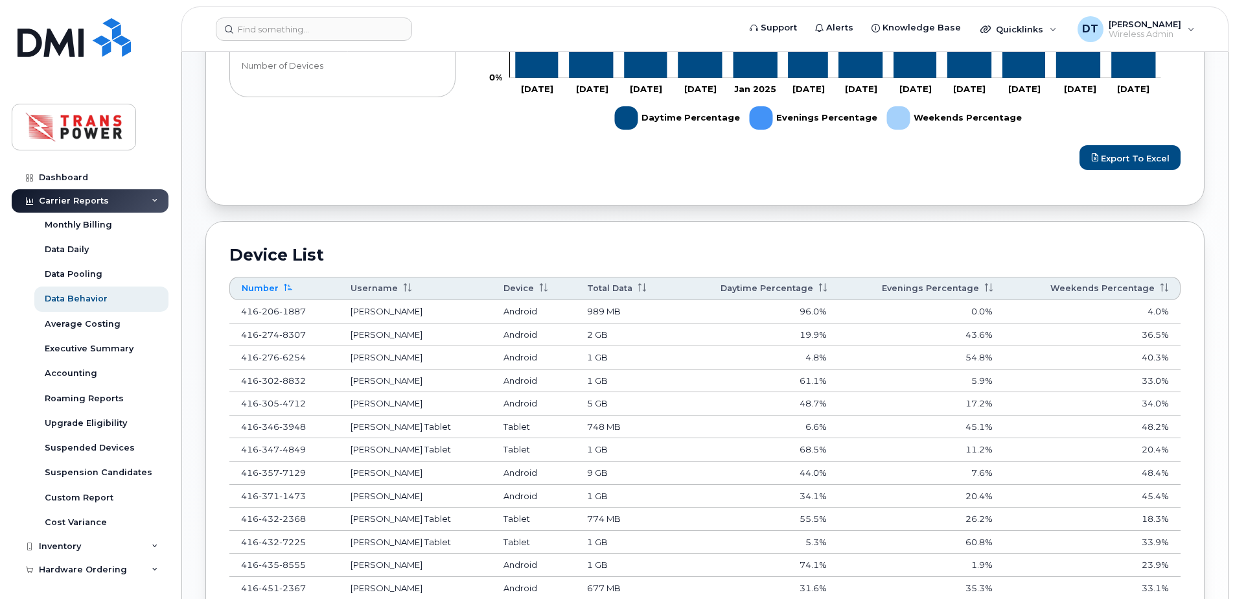
click at [1004, 286] on th "Daytime Percentage" at bounding box center [1092, 288] width 176 height 23
click at [914, 285] on th "Evenings Percentage" at bounding box center [922, 288] width 167 height 23
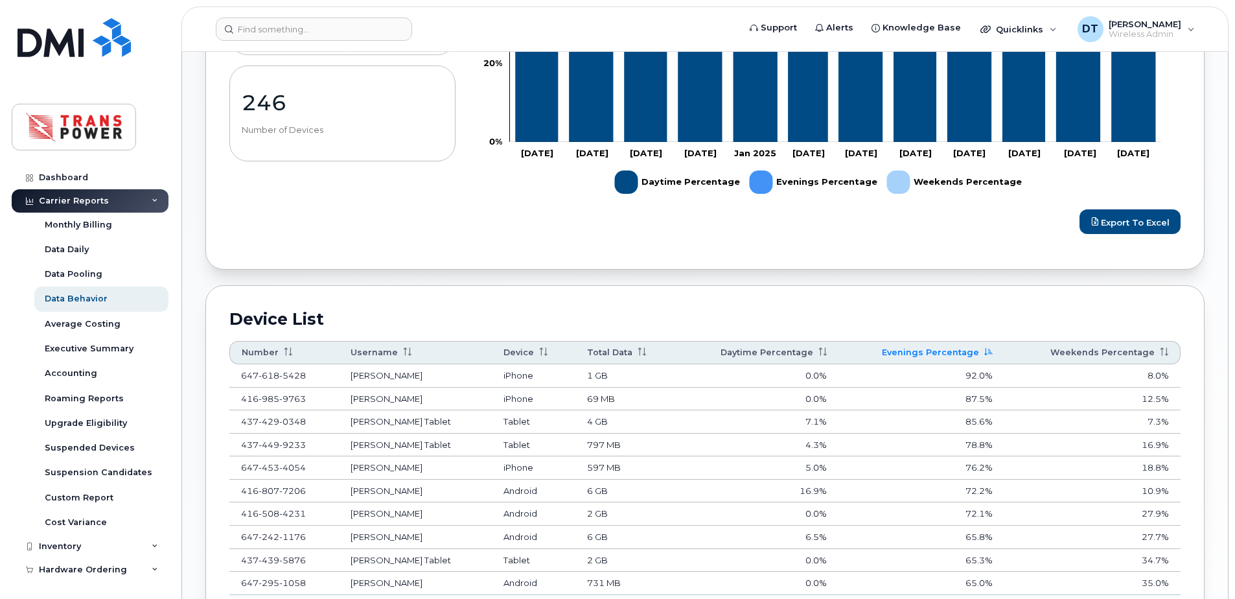
scroll to position [518, 0]
